Goal: Book appointment/travel/reservation

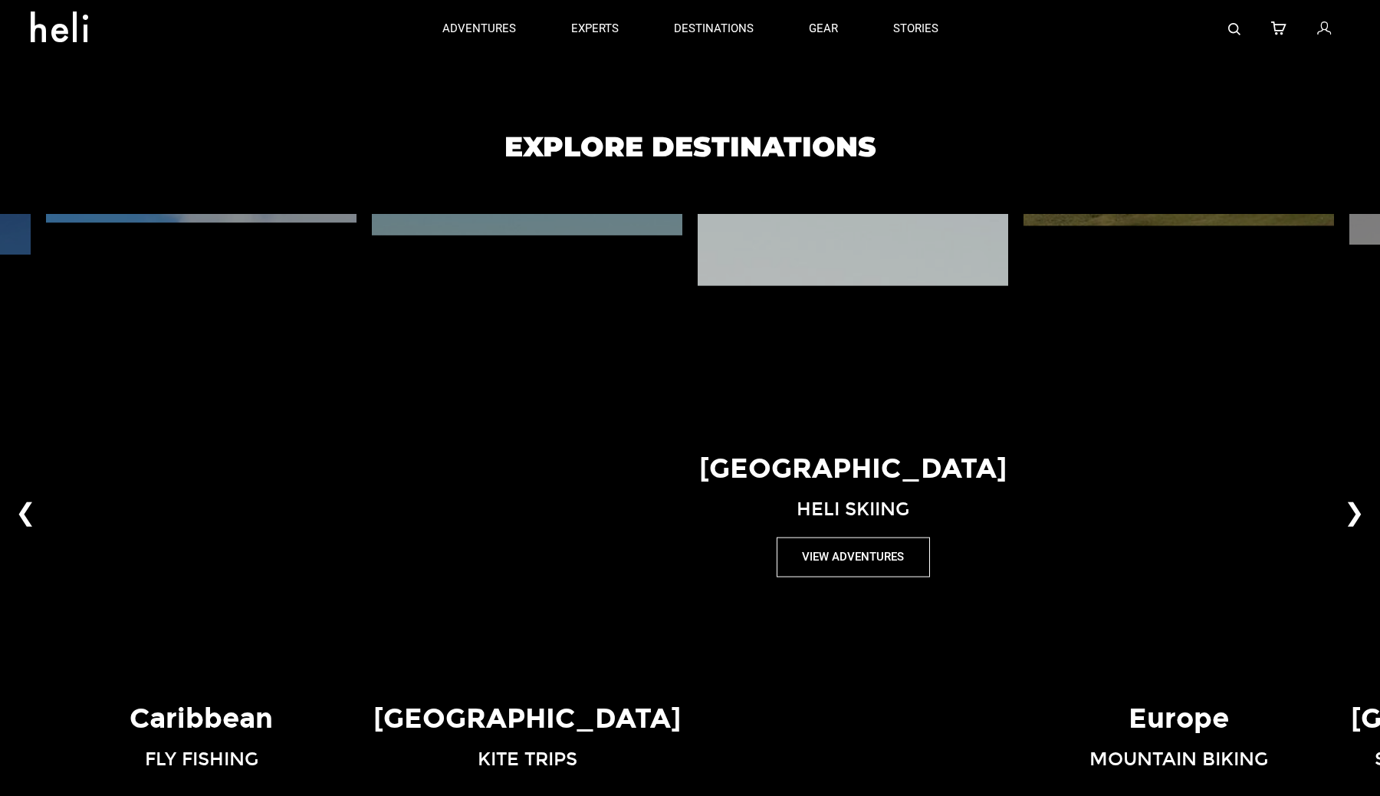
scroll to position [1029, 0]
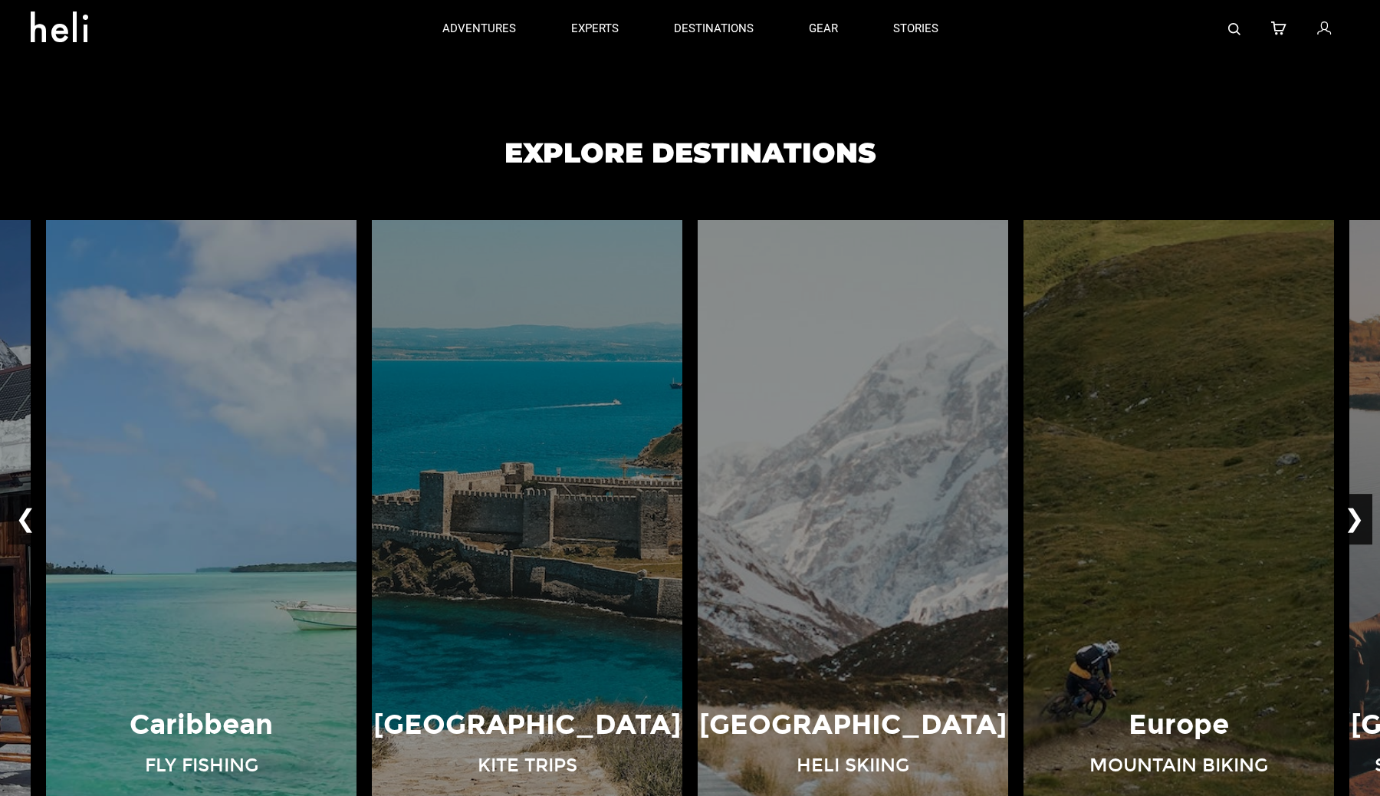
click at [1360, 517] on button "❯" at bounding box center [1354, 519] width 36 height 51
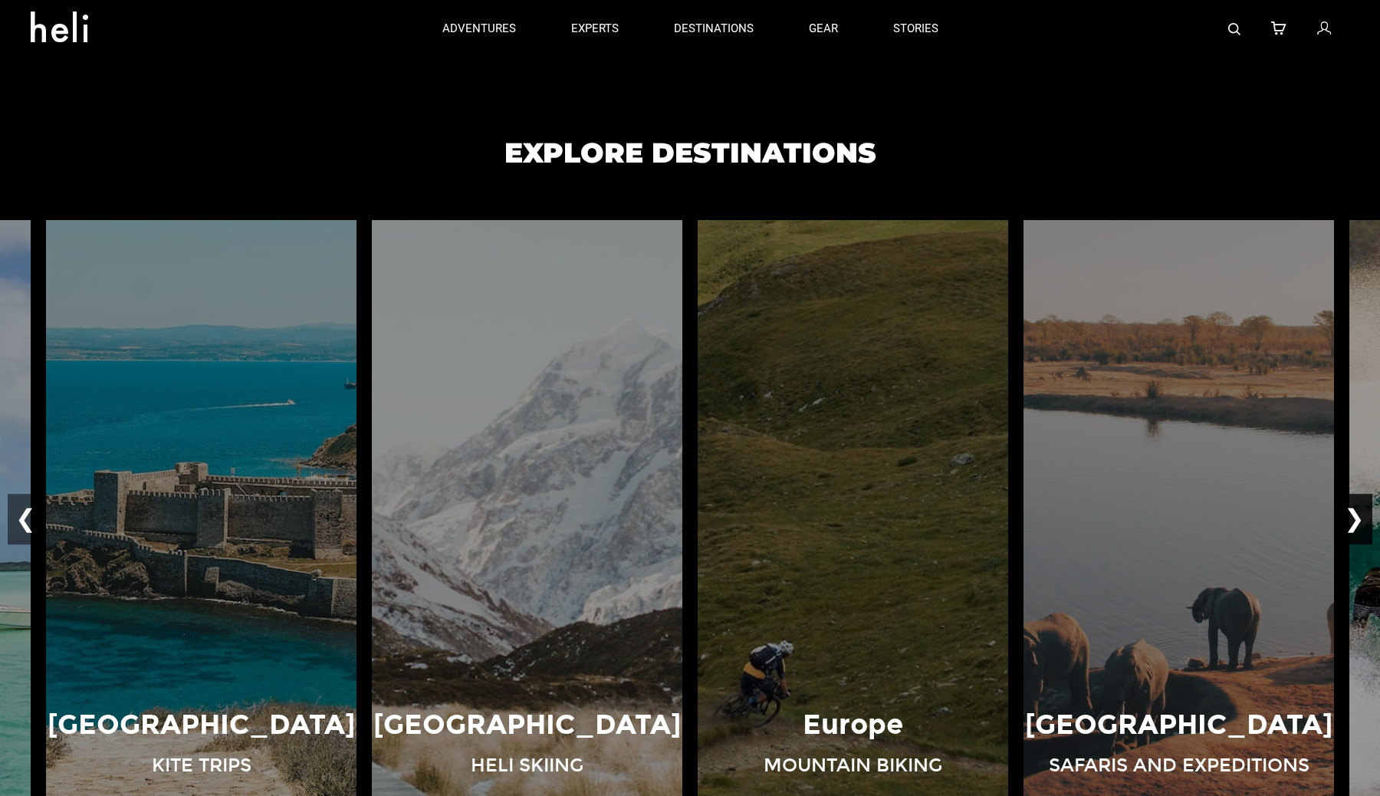
click at [1360, 517] on button "❯" at bounding box center [1354, 519] width 36 height 51
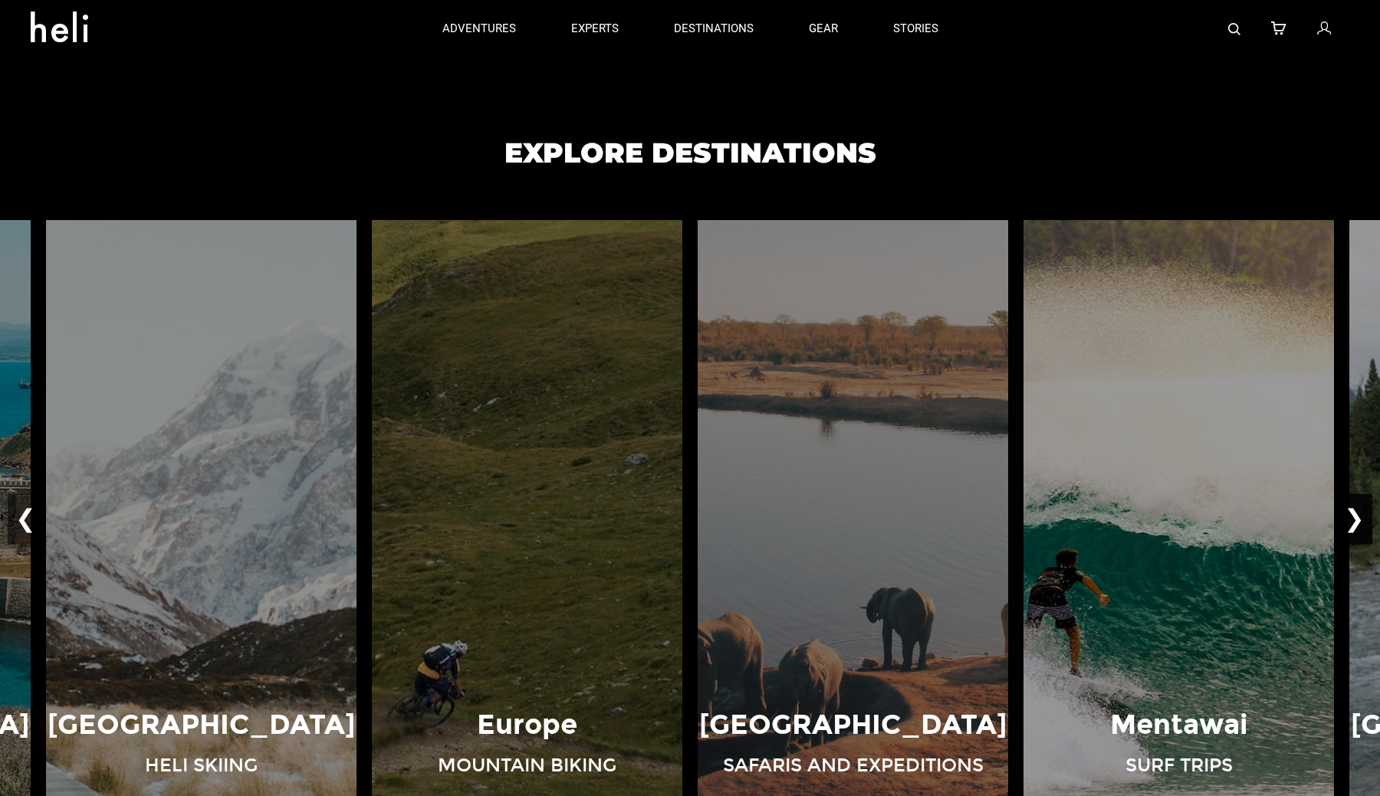
click at [1360, 517] on button "❯" at bounding box center [1354, 519] width 36 height 51
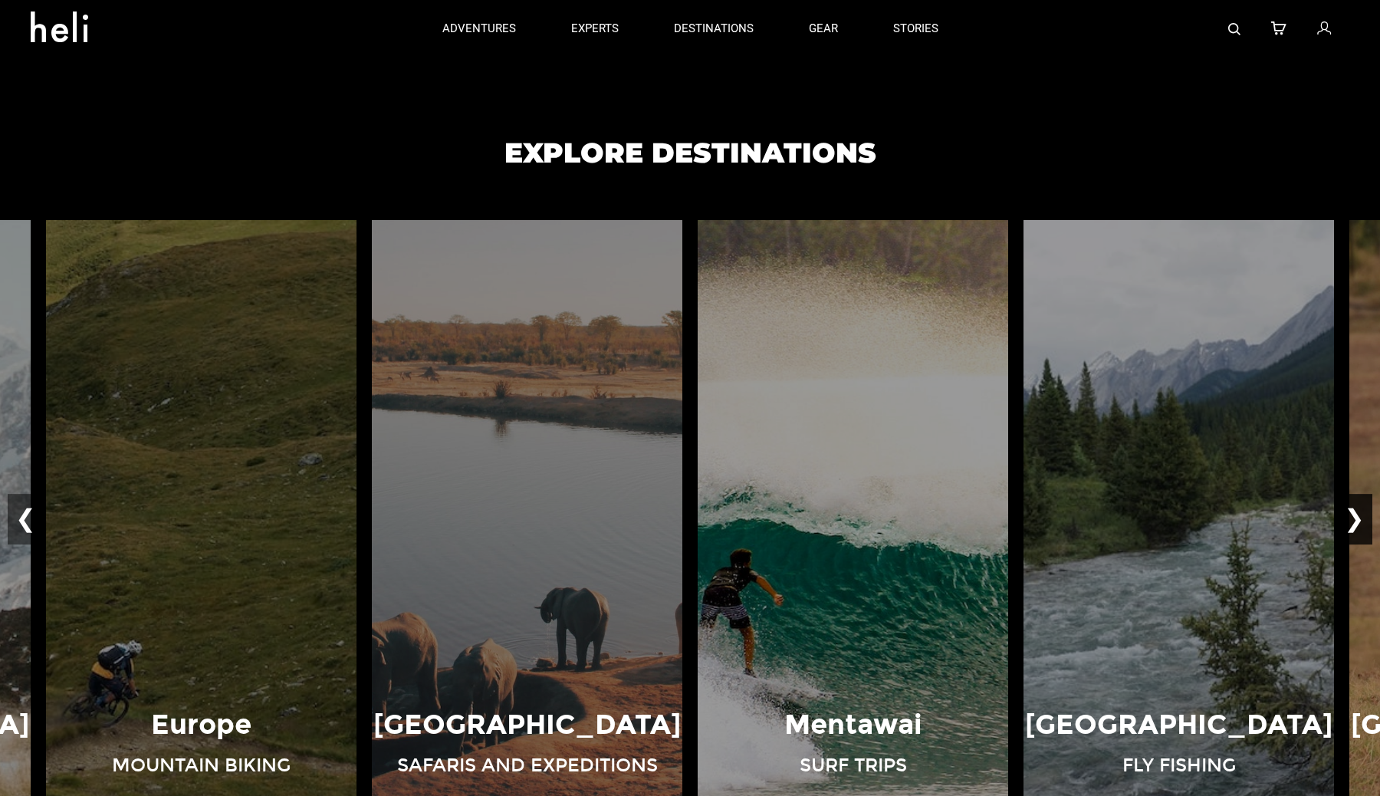
click at [1360, 517] on button "❯" at bounding box center [1354, 519] width 36 height 51
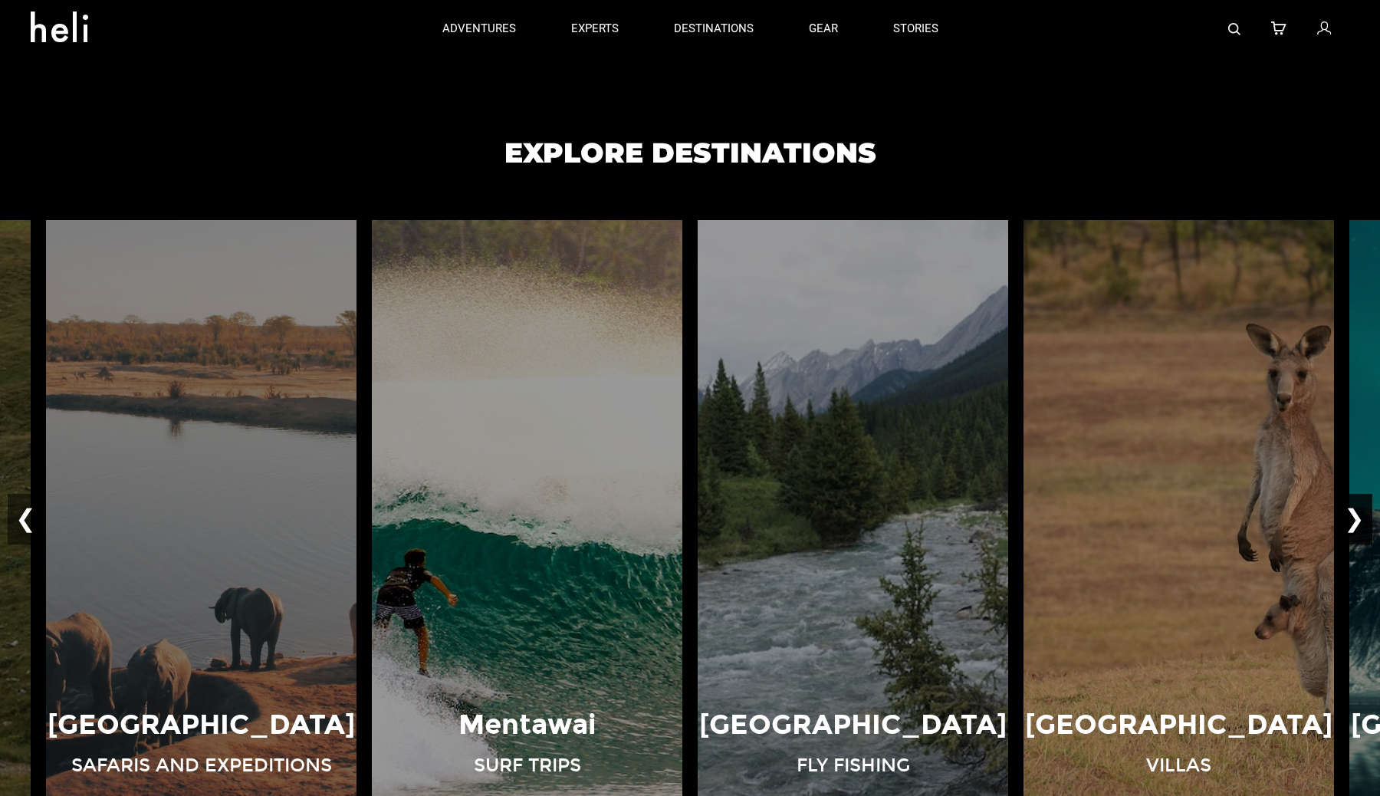
click at [1360, 517] on button "❯" at bounding box center [1354, 519] width 36 height 51
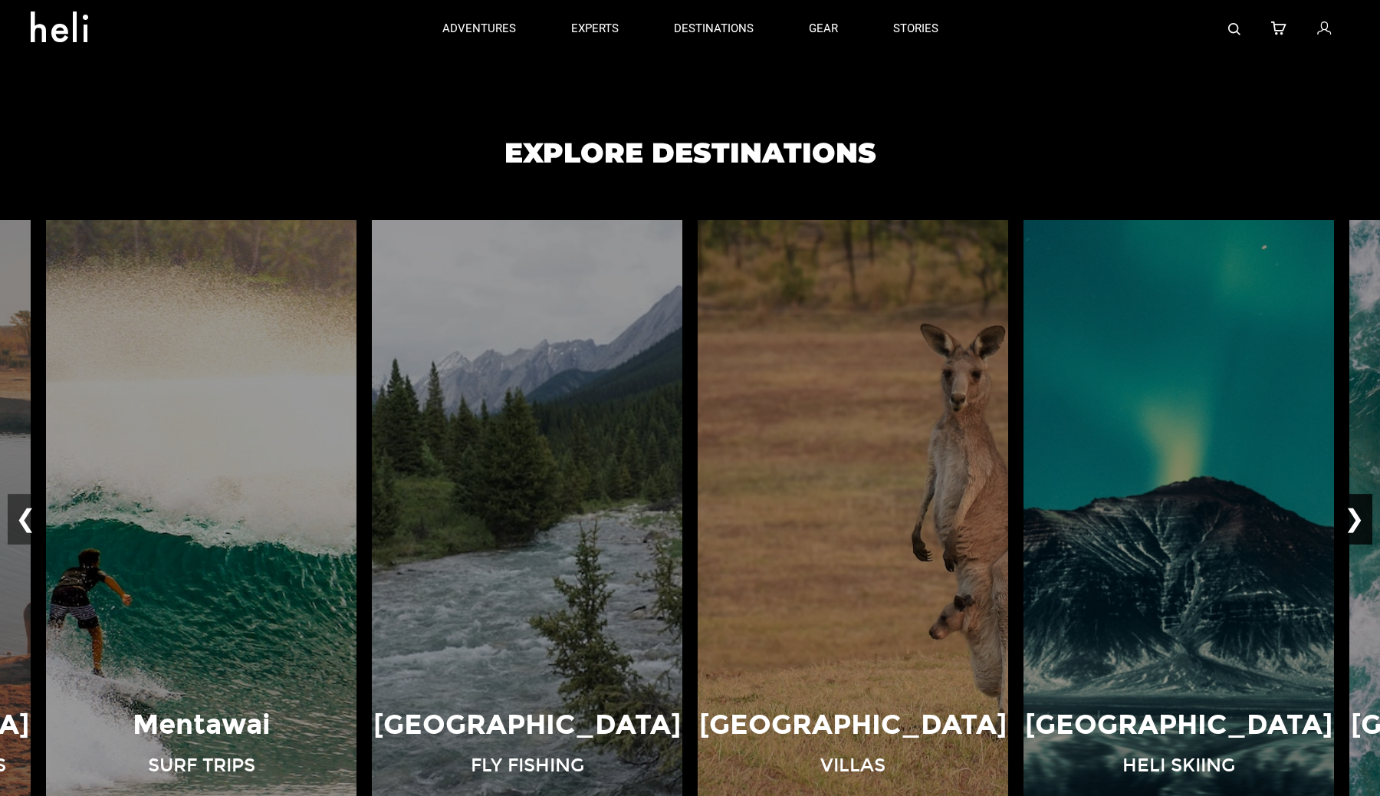
click at [1360, 517] on button "❯" at bounding box center [1354, 519] width 36 height 51
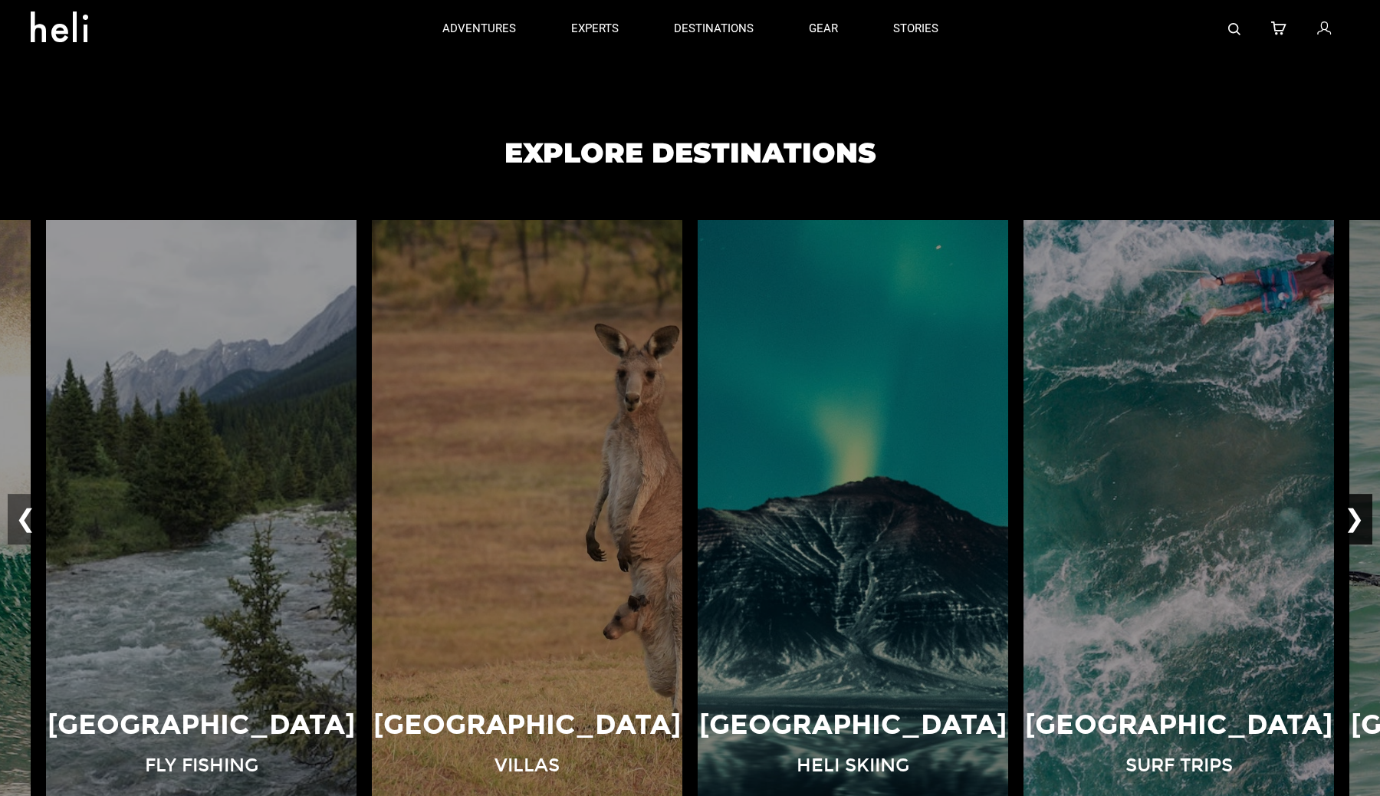
click at [1360, 517] on button "❯" at bounding box center [1354, 519] width 36 height 51
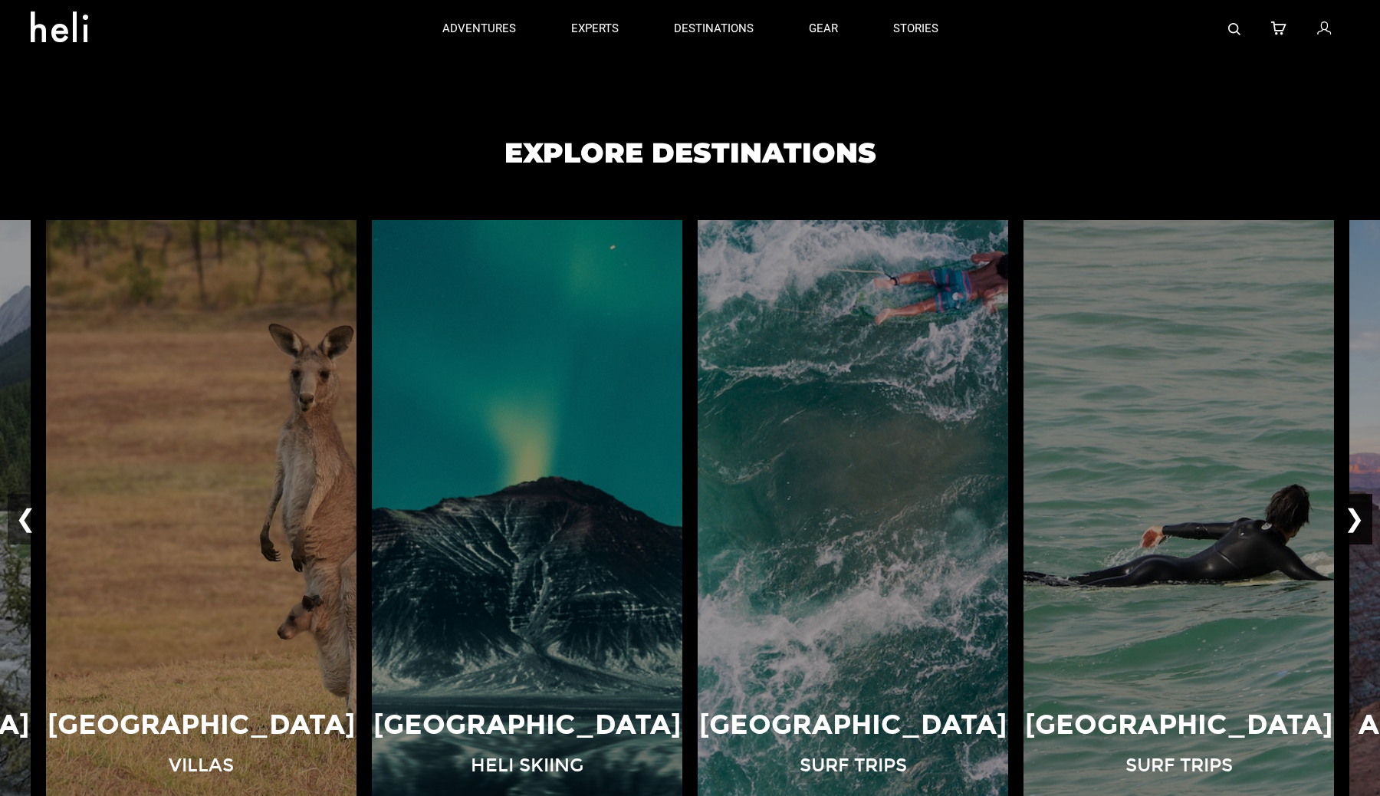
click at [1360, 517] on button "❯" at bounding box center [1354, 519] width 36 height 51
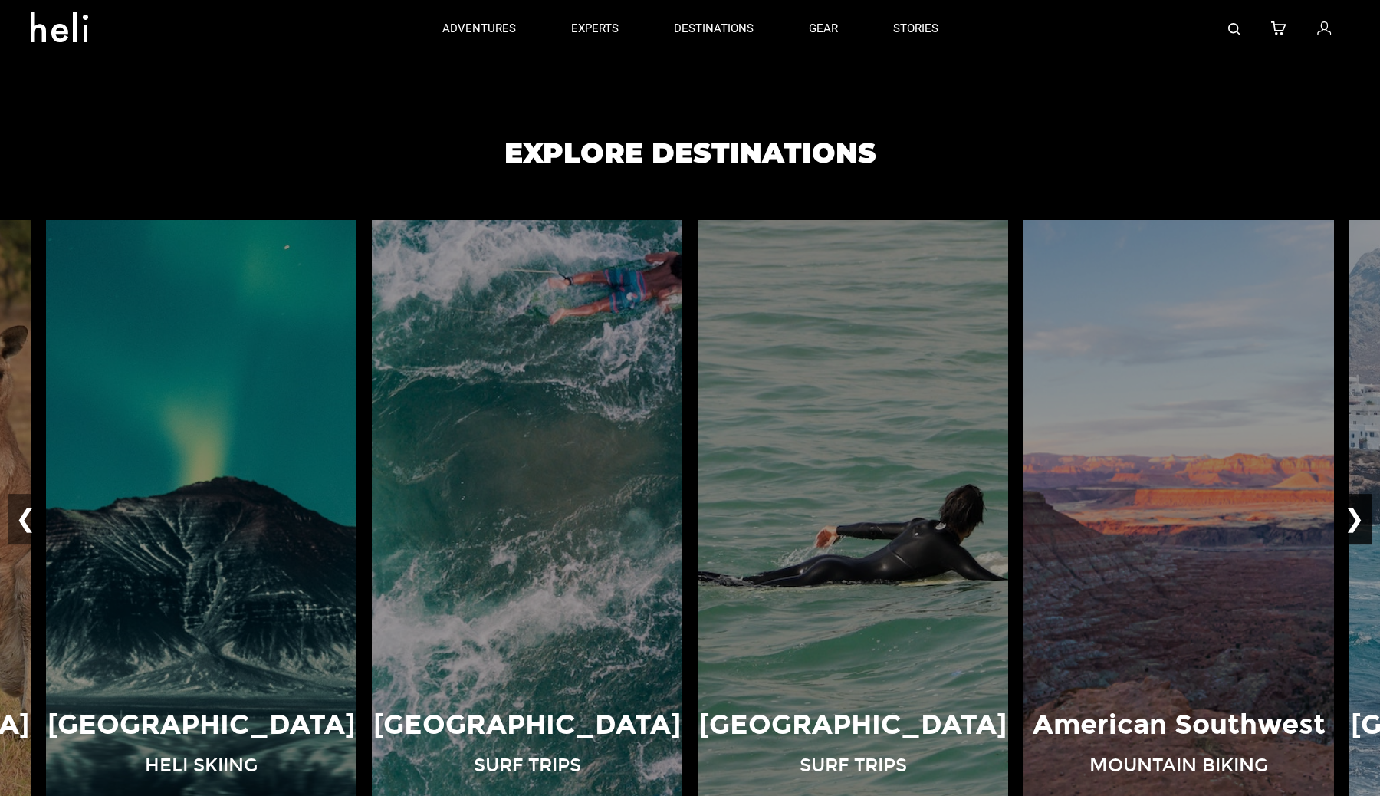
click at [1360, 517] on button "❯" at bounding box center [1354, 519] width 36 height 51
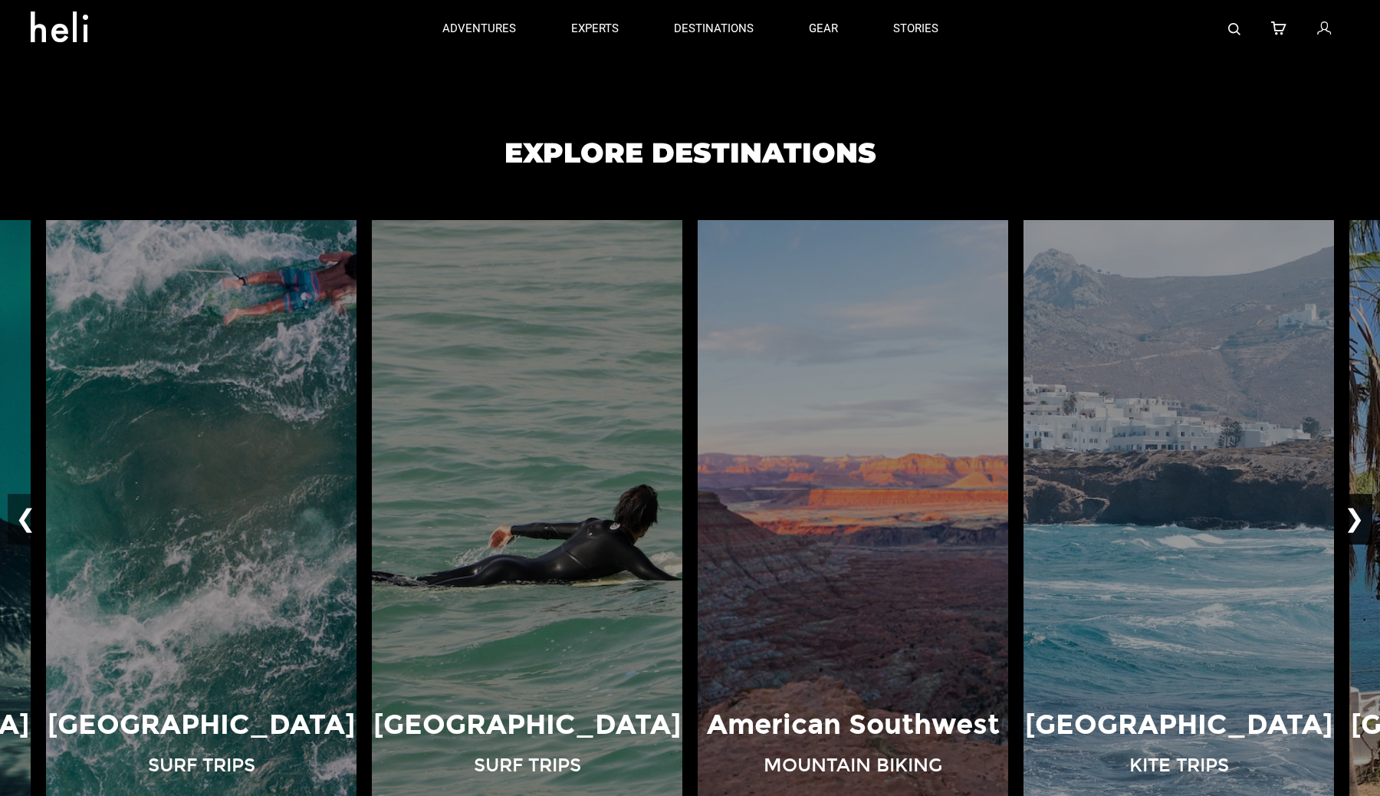
click at [1360, 517] on button "❯" at bounding box center [1354, 519] width 36 height 51
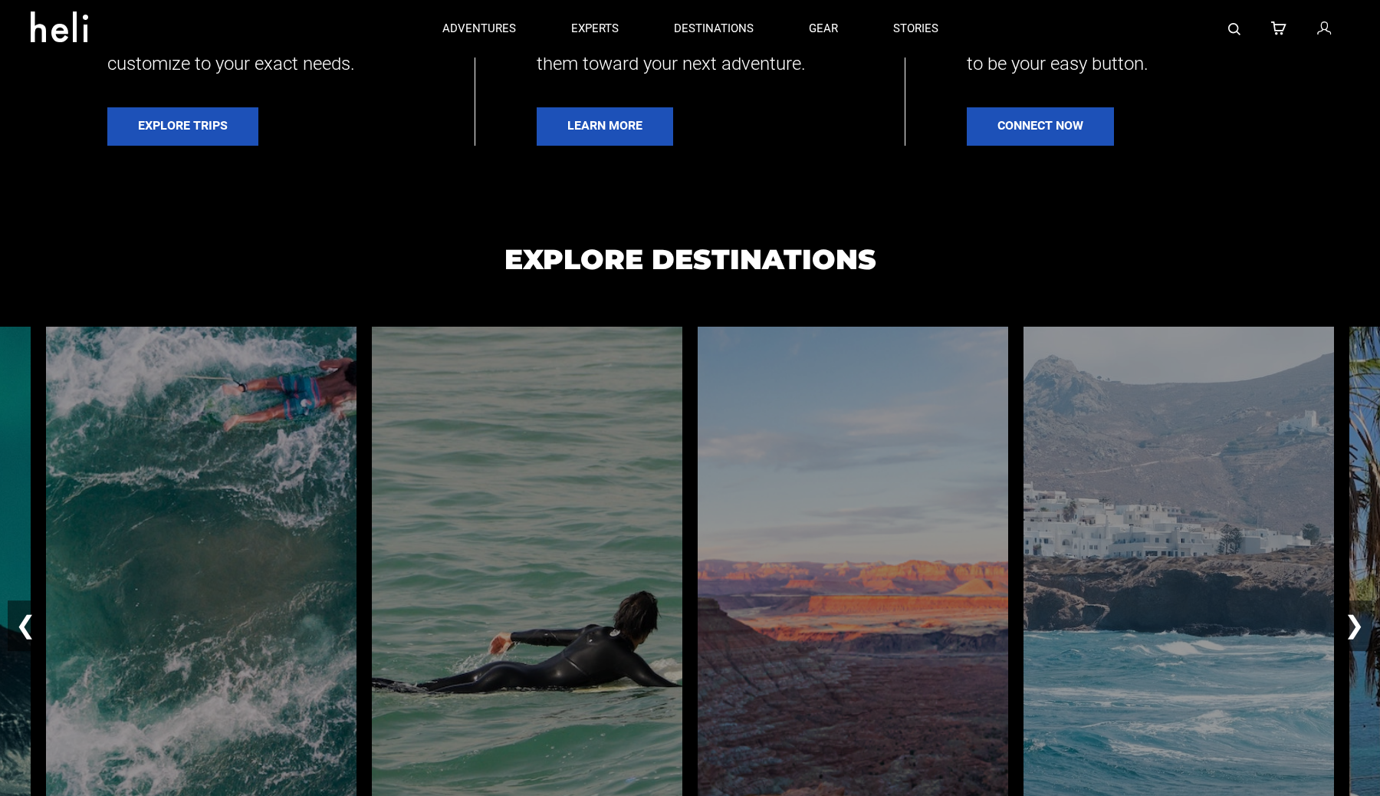
scroll to position [830, 0]
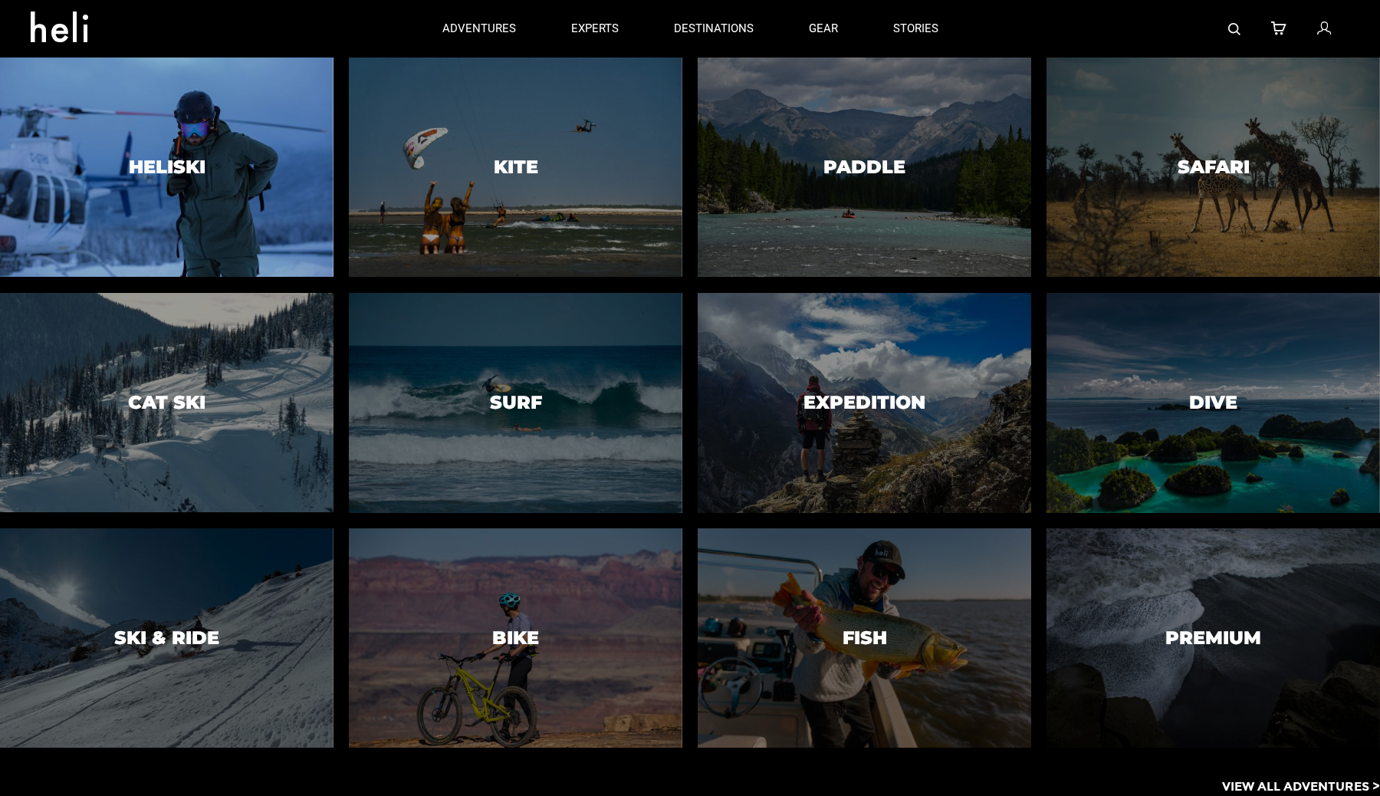
click at [81, 203] on div at bounding box center [167, 167] width 340 height 224
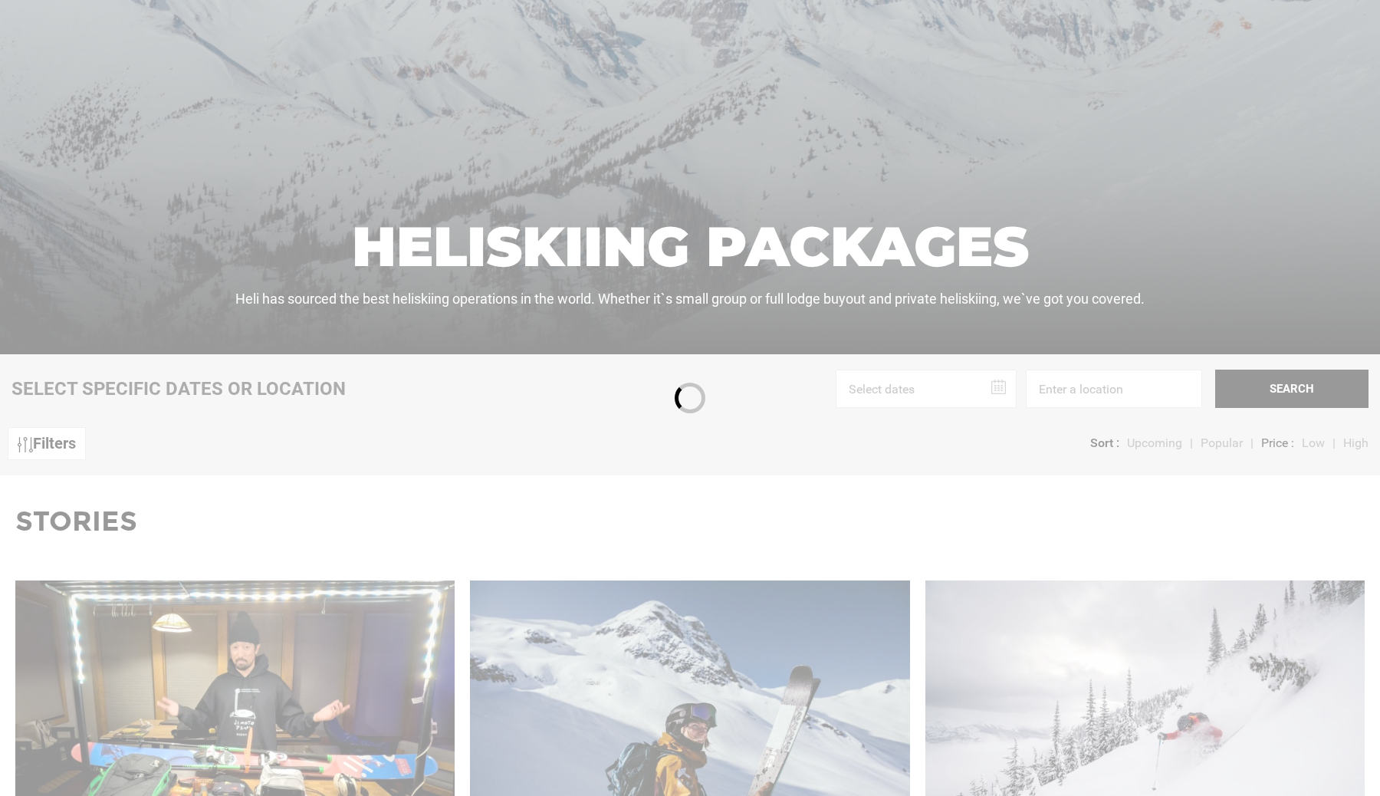
scroll to position [494, 0]
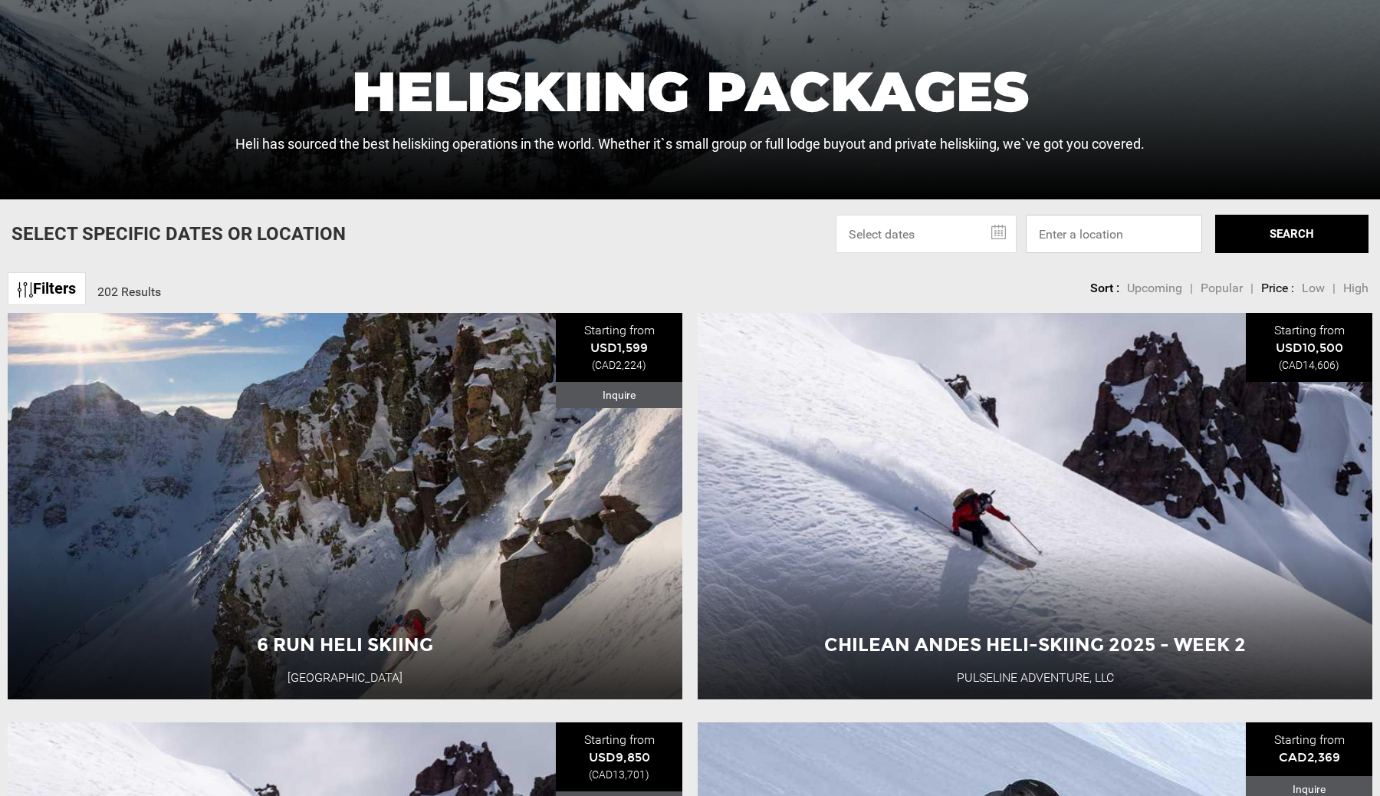
click at [1115, 231] on input at bounding box center [1113, 234] width 176 height 38
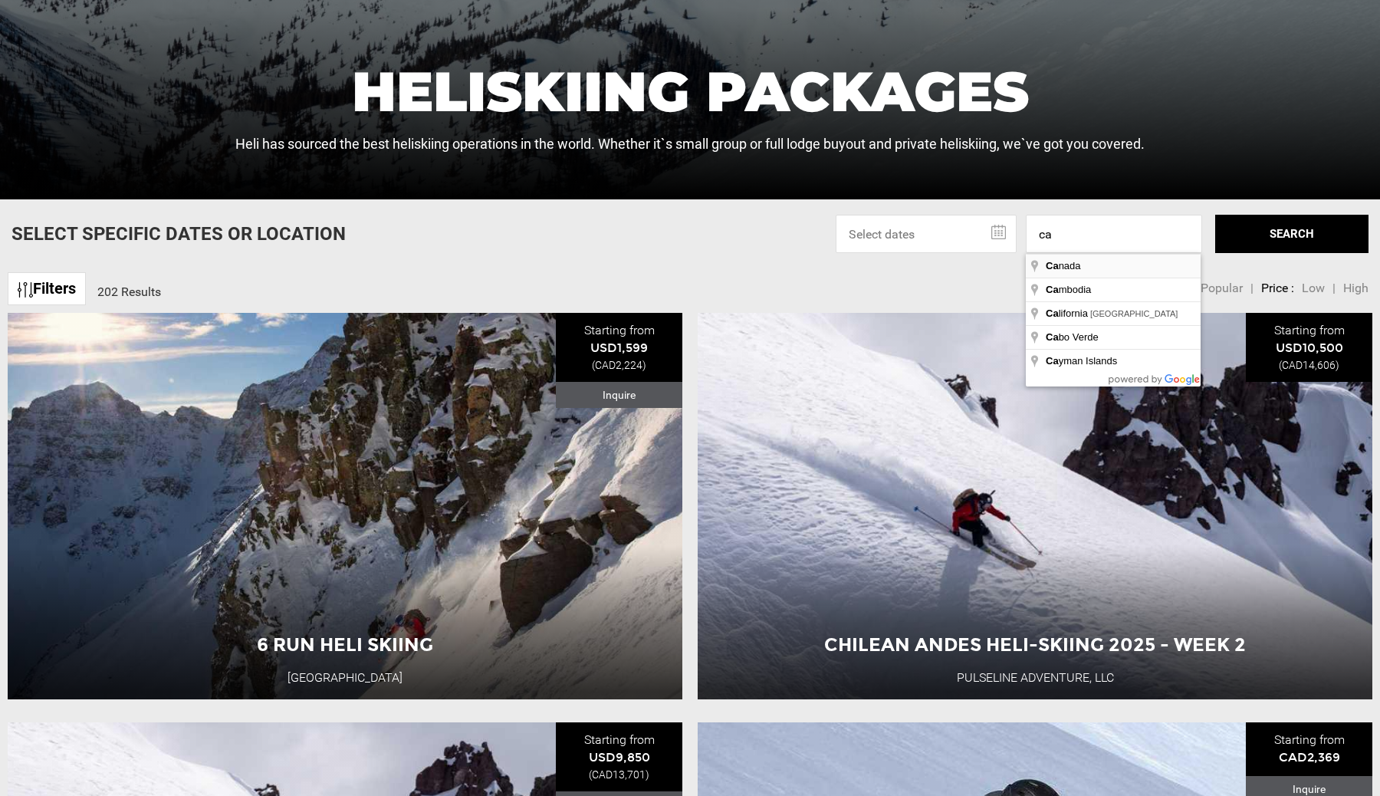
type input "[GEOGRAPHIC_DATA]"
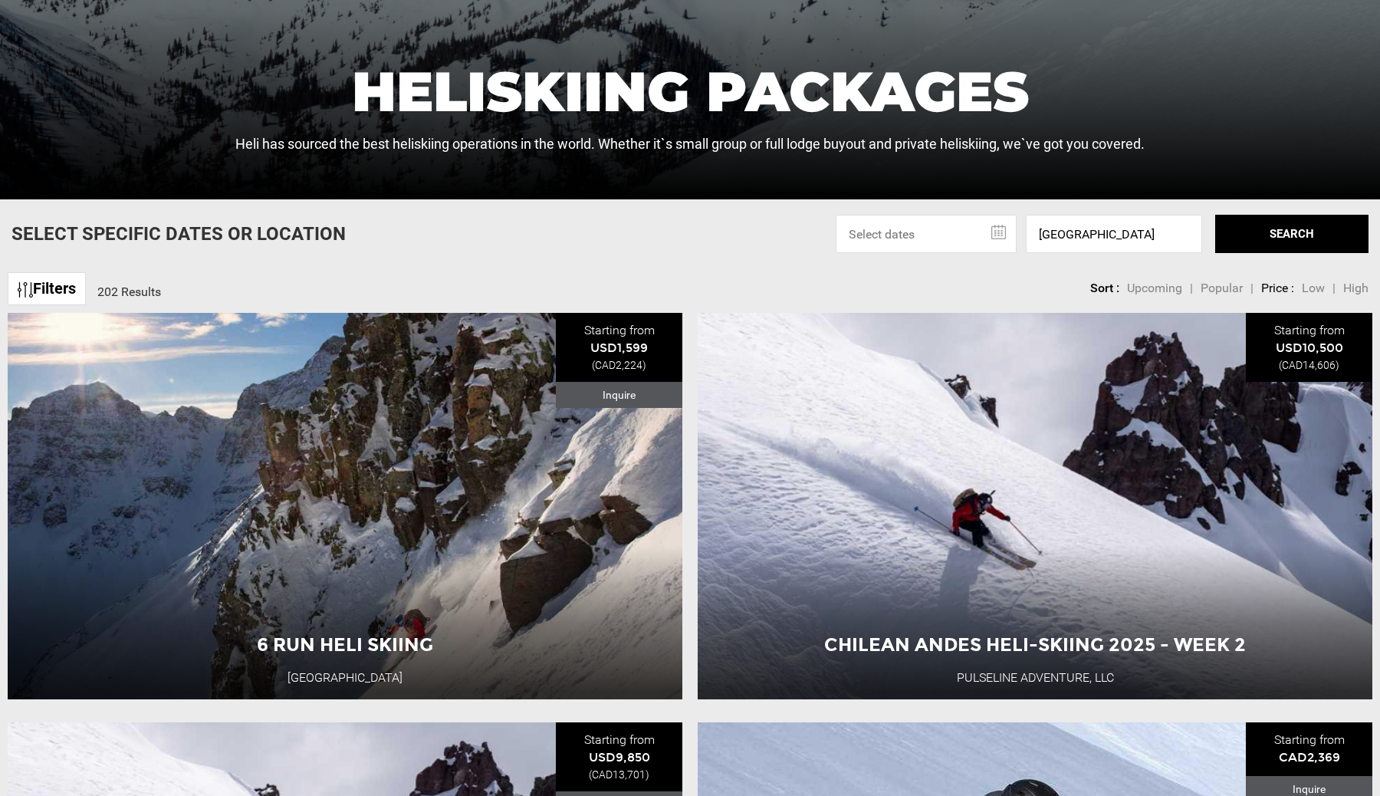
click at [1227, 236] on button "SEARCH" at bounding box center [1291, 234] width 153 height 38
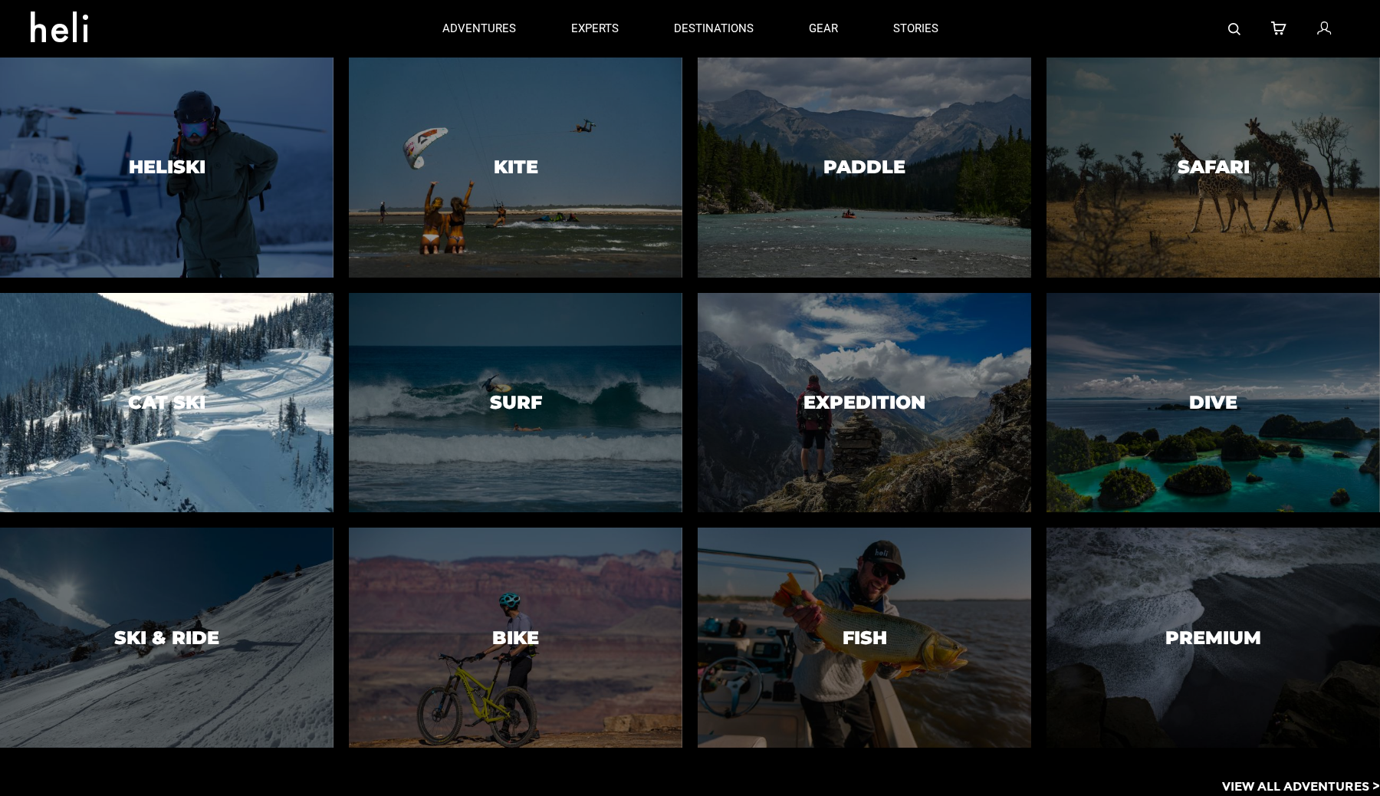
click at [211, 363] on div at bounding box center [167, 402] width 340 height 224
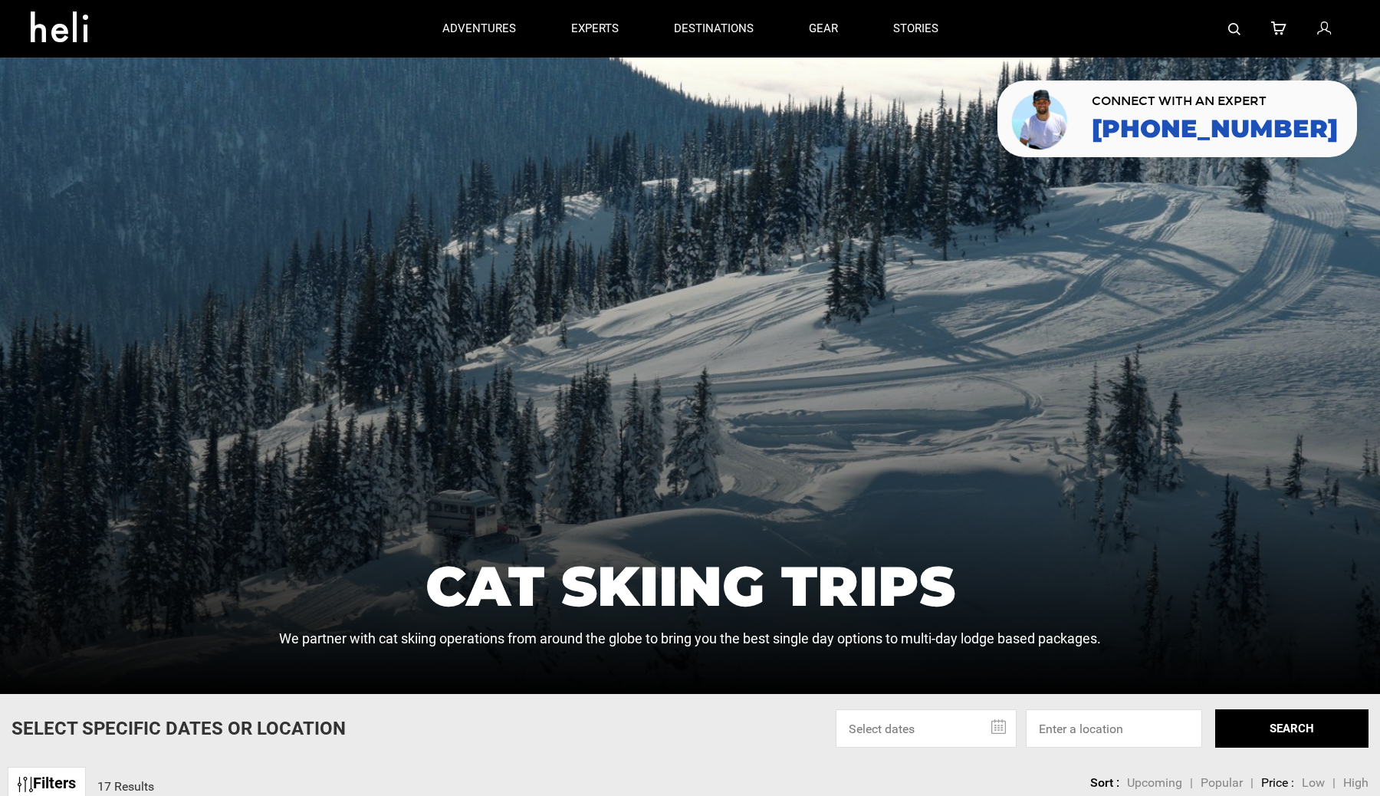
click at [1084, 741] on input at bounding box center [1113, 728] width 176 height 38
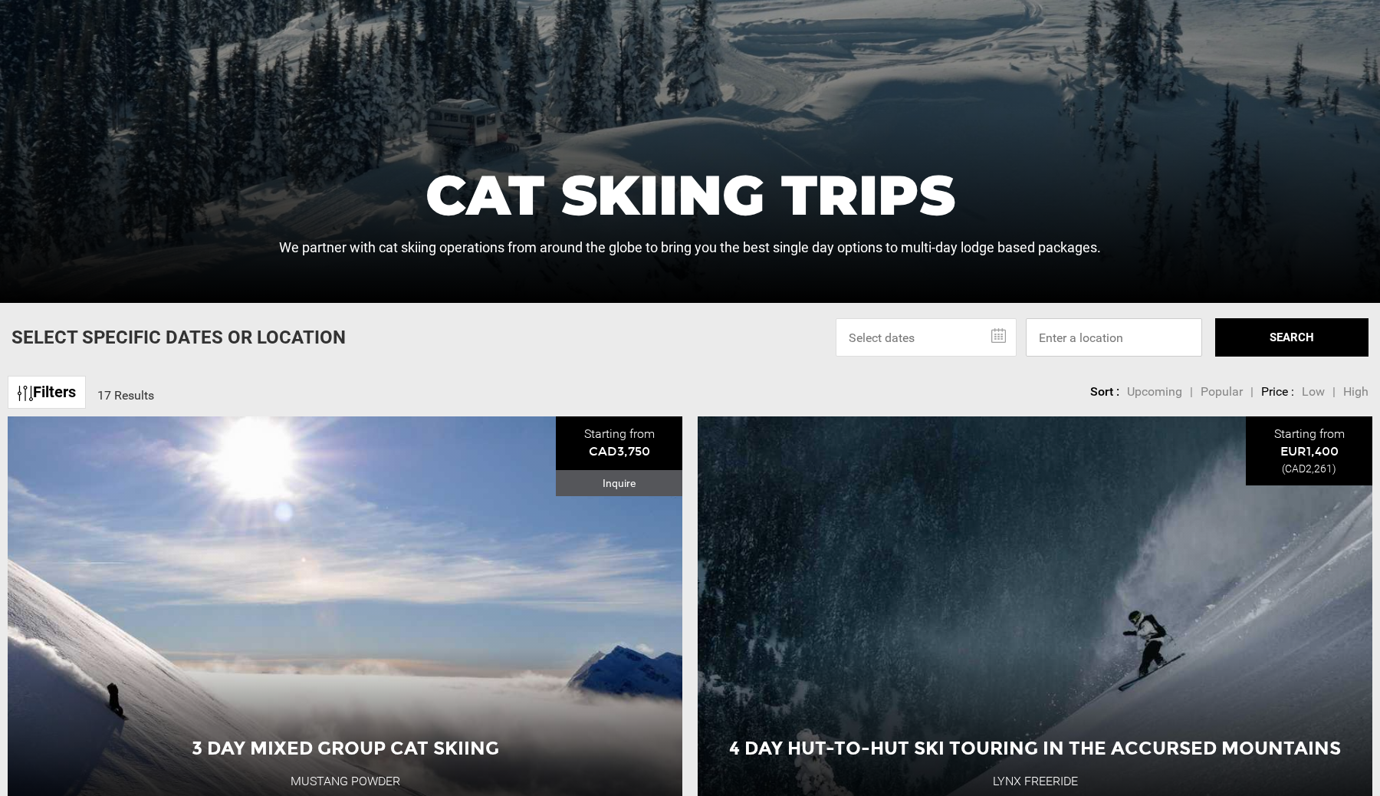
scroll to position [402, 0]
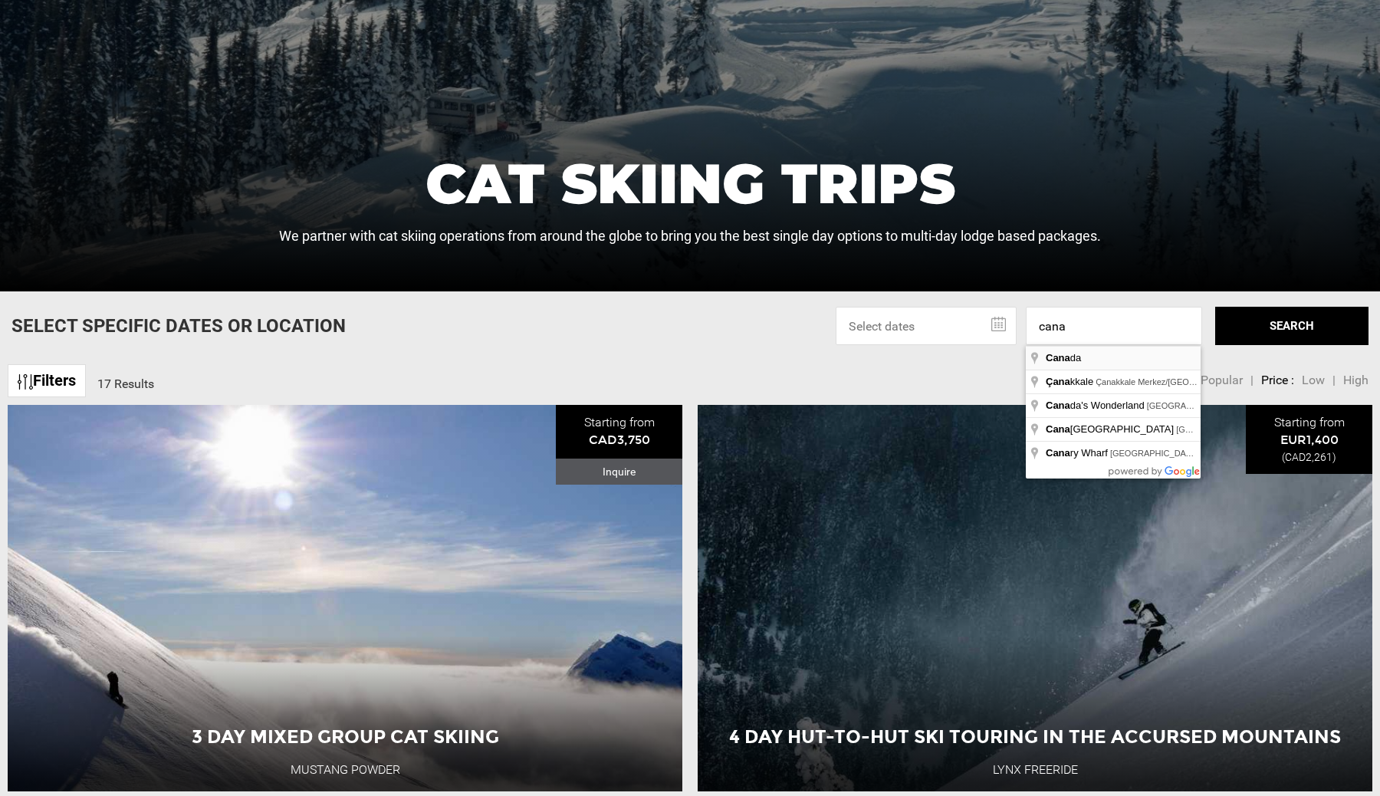
type input "[GEOGRAPHIC_DATA]"
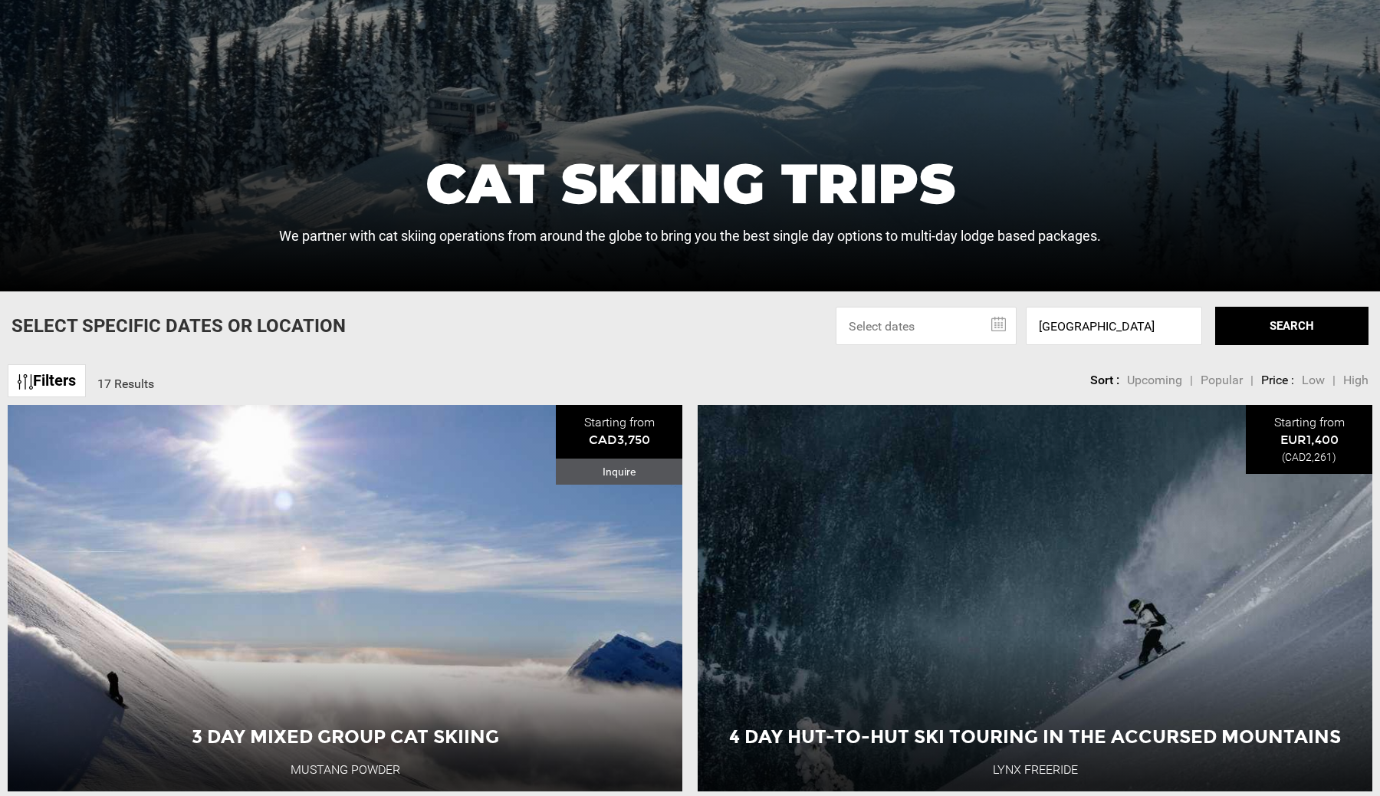
click at [1262, 333] on button "SEARCH" at bounding box center [1291, 326] width 153 height 38
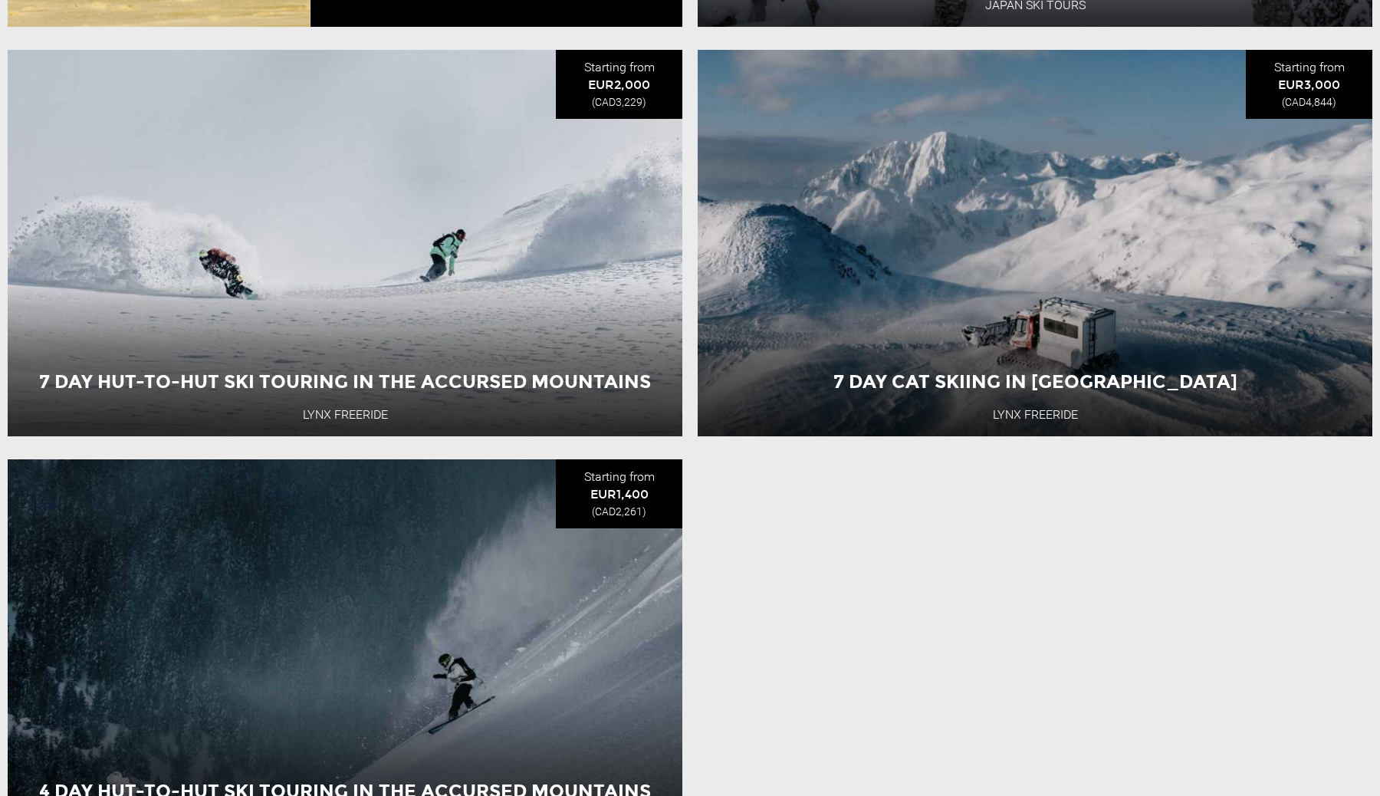
scroll to position [4118, 0]
